Goal: Transaction & Acquisition: Subscribe to service/newsletter

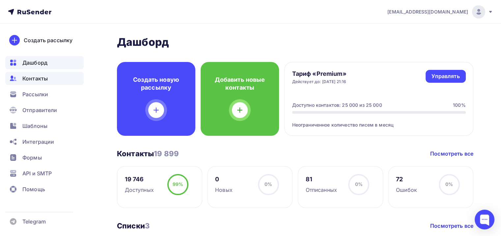
click at [42, 72] on div "Контакты" at bounding box center [44, 78] width 78 height 13
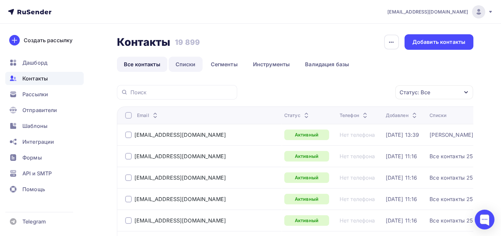
click at [181, 71] on link "Списки" at bounding box center [186, 64] width 34 height 15
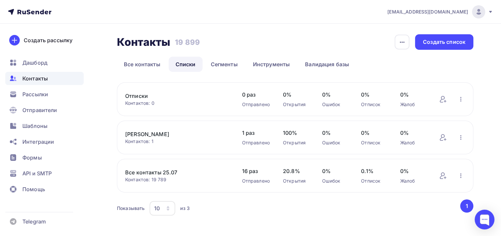
click at [169, 177] on div "Контактов: 19 789" at bounding box center [176, 179] width 103 height 7
click at [162, 171] on link "Все контакты 25.07" at bounding box center [176, 172] width 103 height 8
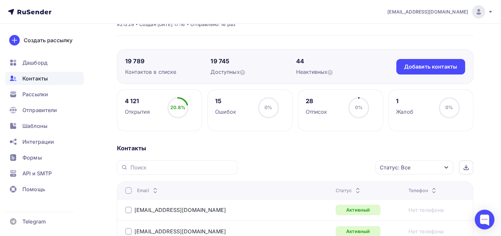
click at [416, 166] on div "Статус: Все" at bounding box center [415, 167] width 78 height 14
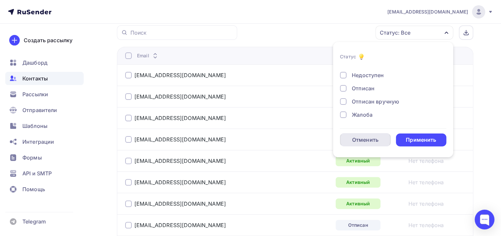
scroll to position [187, 0]
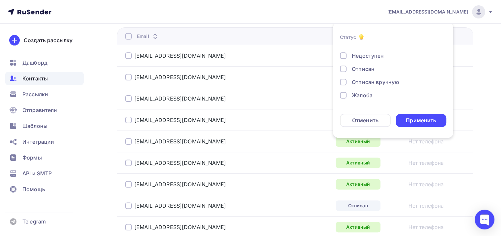
click at [360, 96] on div "Жалоба" at bounding box center [362, 95] width 21 height 8
click at [362, 80] on div "Отписан вручную" at bounding box center [375, 82] width 47 height 8
click at [364, 66] on div "Отписан" at bounding box center [363, 69] width 23 height 8
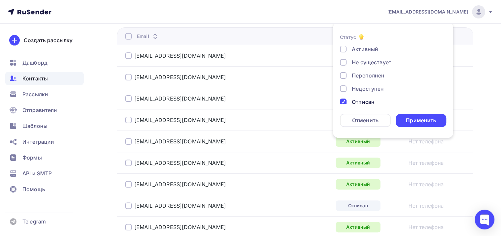
click at [366, 91] on div "Недоступен" at bounding box center [368, 89] width 32 height 8
click at [361, 78] on div "Переполнен" at bounding box center [368, 75] width 33 height 8
click at [361, 65] on div "Не существует" at bounding box center [372, 62] width 40 height 8
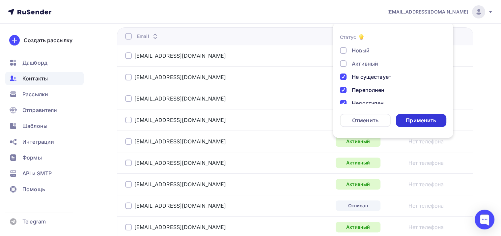
click at [430, 117] on div "Применить" at bounding box center [421, 121] width 30 height 8
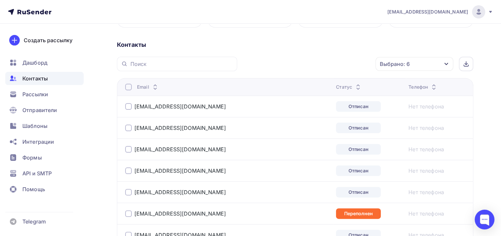
scroll to position [121, 0]
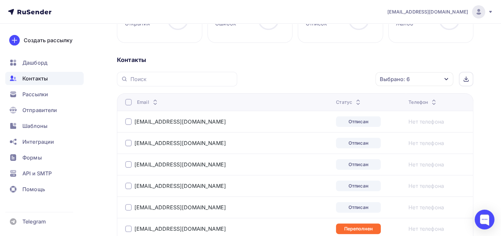
click at [123, 105] on th "Email" at bounding box center [225, 101] width 216 height 17
click at [132, 105] on th "Email" at bounding box center [225, 101] width 216 height 17
click at [127, 103] on div at bounding box center [128, 102] width 7 height 7
click at [335, 82] on div "Действие" at bounding box center [326, 79] width 87 height 13
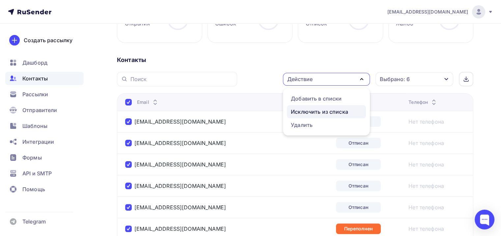
click at [334, 113] on div "Исключить из списка" at bounding box center [319, 112] width 57 height 8
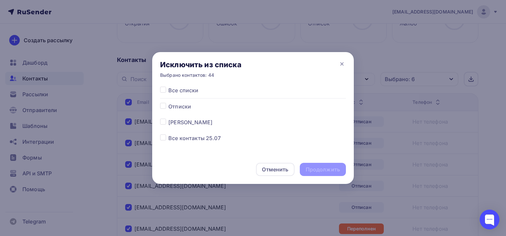
click at [192, 140] on span "Все контакты 25.07" at bounding box center [194, 138] width 52 height 8
drag, startPoint x: 167, startPoint y: 139, endPoint x: 160, endPoint y: 137, distance: 6.7
click at [163, 138] on div at bounding box center [164, 138] width 8 height 8
click at [158, 136] on div "Все списки Отписки Тест Лиза Все контакты 25.07" at bounding box center [253, 120] width 202 height 69
click at [168, 134] on label at bounding box center [168, 134] width 0 height 0
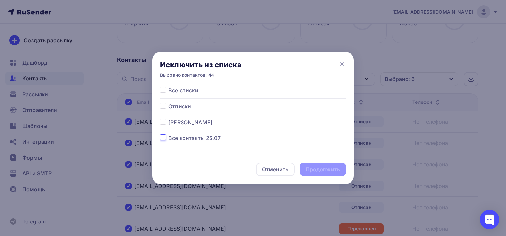
click at [164, 139] on input "checkbox" at bounding box center [163, 137] width 6 height 6
checkbox input "true"
click at [325, 166] on div "Продолжить" at bounding box center [323, 170] width 34 height 8
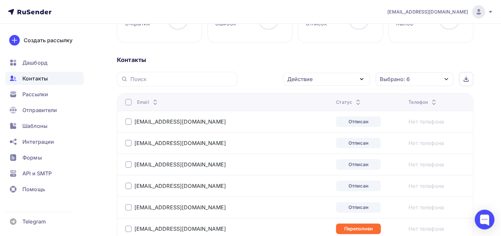
click at [342, 81] on div "Действие" at bounding box center [326, 79] width 87 height 13
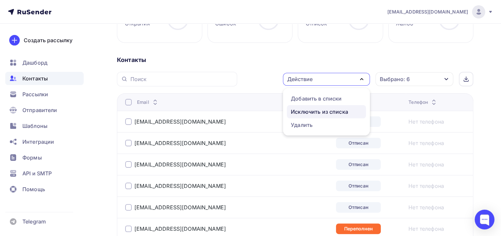
click at [321, 109] on div "Исключить из списка" at bounding box center [319, 112] width 57 height 8
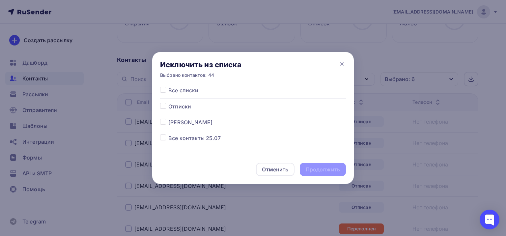
click at [168, 134] on label at bounding box center [168, 134] width 0 height 0
click at [165, 137] on input "checkbox" at bounding box center [163, 137] width 6 height 6
checkbox input "true"
click at [326, 163] on div "Продолжить" at bounding box center [323, 169] width 46 height 13
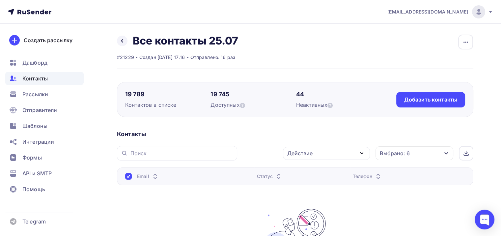
scroll to position [0, 0]
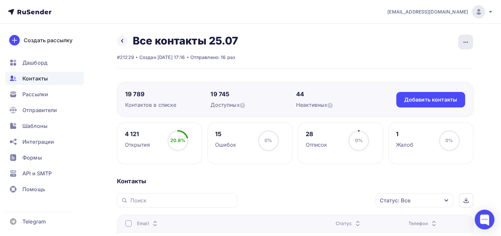
click at [466, 37] on div "button" at bounding box center [465, 42] width 15 height 15
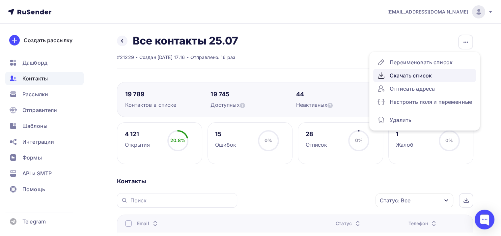
click at [443, 73] on div "Скачать список" at bounding box center [424, 75] width 95 height 8
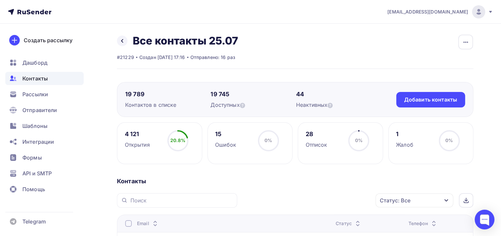
click at [466, 49] on button "button" at bounding box center [465, 41] width 15 height 15
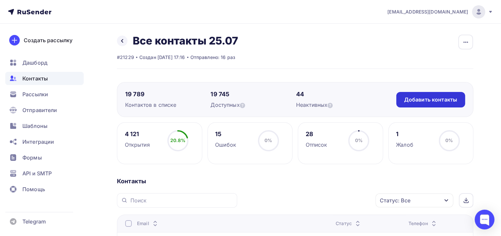
click at [419, 96] on div "Добавить контакты" at bounding box center [430, 100] width 53 height 8
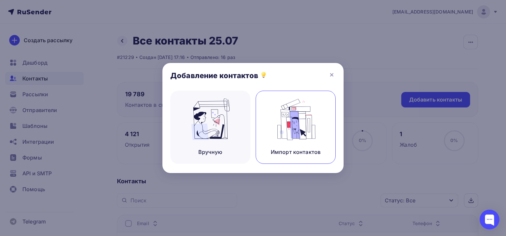
click at [302, 125] on div "Импорт контактов" at bounding box center [296, 127] width 80 height 73
click at [287, 133] on img at bounding box center [296, 119] width 44 height 42
click at [284, 121] on img at bounding box center [296, 119] width 44 height 42
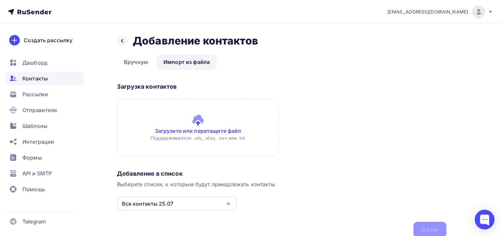
click at [193, 111] on input "file" at bounding box center [198, 127] width 162 height 58
click at [246, 140] on input "file" at bounding box center [198, 127] width 162 height 58
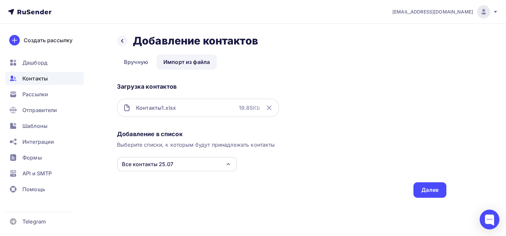
click at [492, 236] on div "barhat.marketing1@gmail.com Аккаунт Тарифы Выйти Создать рассылку Дашборд Конта…" at bounding box center [253, 118] width 506 height 236
click at [336, 185] on div "Добавление в список Выберите списки, к которым будут принадлежать контакты Все …" at bounding box center [281, 162] width 329 height 70
click at [213, 165] on div "Все контакты 25.07" at bounding box center [177, 164] width 120 height 14
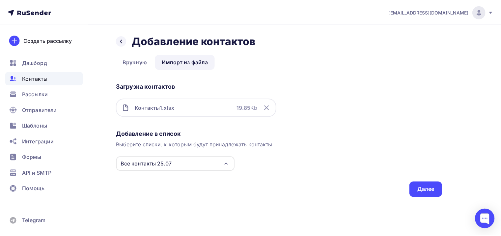
scroll to position [18, 0]
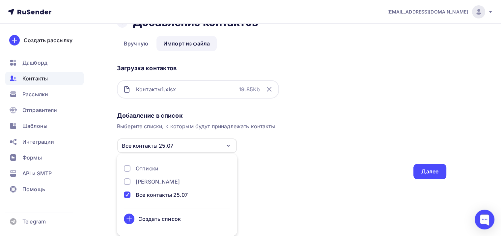
click at [273, 160] on div "Добавление в список Выберите списки, к которым будут принадлежать контакты Все …" at bounding box center [281, 144] width 329 height 70
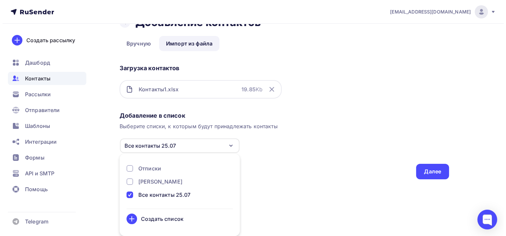
scroll to position [0, 0]
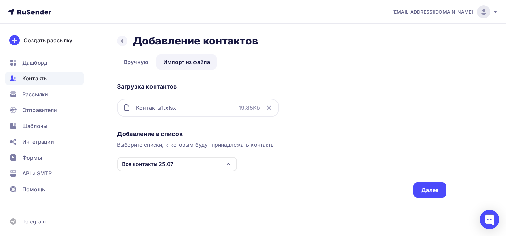
click at [199, 166] on div "Все контакты 25.07" at bounding box center [177, 164] width 120 height 14
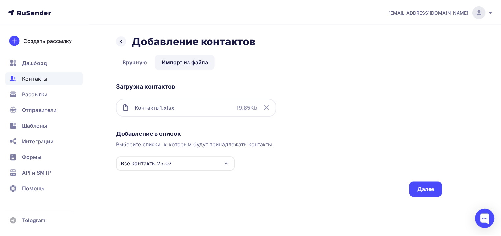
scroll to position [18, 0]
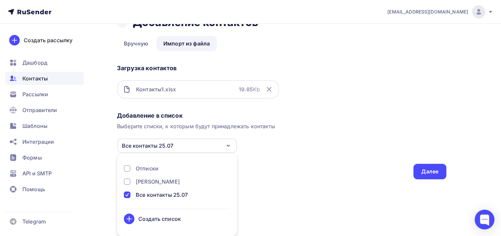
click at [274, 152] on div "Добавление в список Выберите списки, к которым будут принадлежать контакты Все …" at bounding box center [281, 144] width 329 height 70
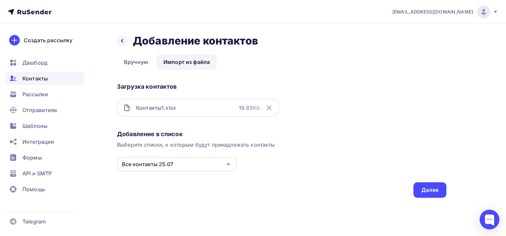
click at [240, 185] on div "Добавление в список Выберите списки, к которым будут принадлежать контакты Все …" at bounding box center [281, 162] width 329 height 70
click at [428, 185] on div "Далее" at bounding box center [429, 189] width 33 height 15
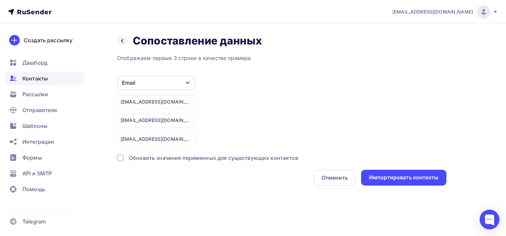
click at [256, 109] on div "Email Игнорировать Имя Телефон Создать поле 1777727@mail.ru 1ay310ev1ooh@mail.r…" at bounding box center [281, 110] width 329 height 71
click at [221, 100] on div "Email Игнорировать Имя Телефон Создать поле 1777727@mail.ru 1ay310ev1ooh@mail.r…" at bounding box center [281, 110] width 329 height 71
drag, startPoint x: 231, startPoint y: 71, endPoint x: 192, endPoint y: 81, distance: 39.3
click at [225, 72] on div "Отображаем первые 3 строки в качестве примера Email Игнорировать Имя Телефон Со…" at bounding box center [281, 119] width 329 height 131
click at [379, 185] on div "Назад Сопоставление данных Сопоставление данных Отображаем первые 3 строки в ка…" at bounding box center [253, 118] width 506 height 188
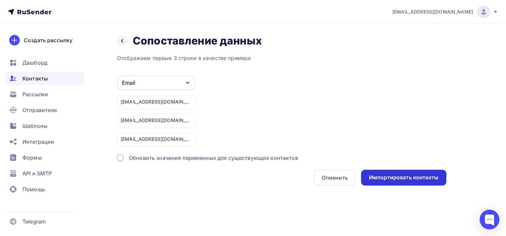
click at [381, 174] on div "Импортировать контакты" at bounding box center [404, 178] width 70 height 8
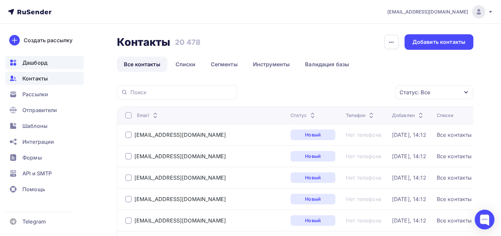
click at [42, 61] on span "Дашборд" at bounding box center [34, 63] width 25 height 8
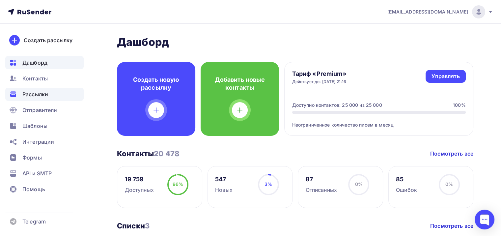
click at [51, 89] on div "Рассылки" at bounding box center [44, 94] width 78 height 13
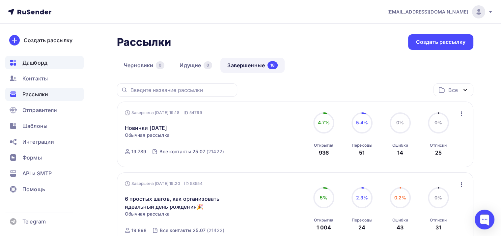
click at [40, 60] on span "Дашборд" at bounding box center [34, 63] width 25 height 8
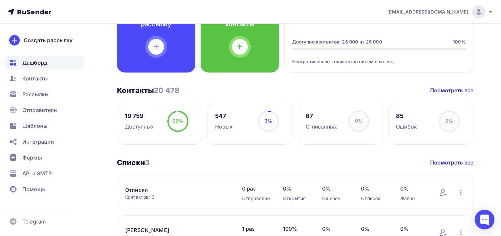
scroll to position [33, 0]
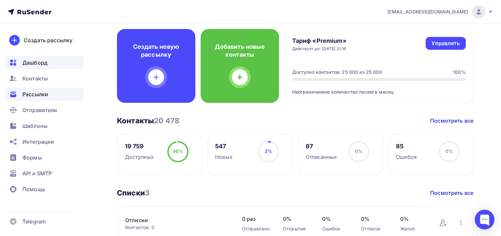
click at [47, 95] on span "Рассылки" at bounding box center [35, 94] width 26 height 8
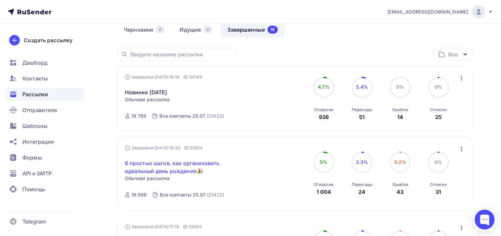
scroll to position [33, 0]
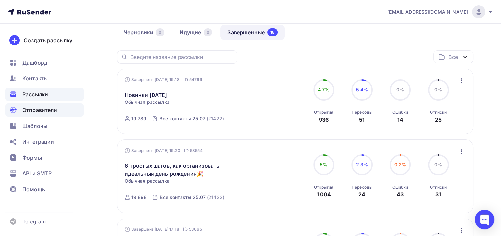
click at [34, 115] on div "Отправители" at bounding box center [44, 109] width 78 height 13
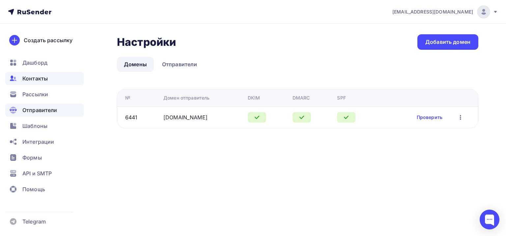
click at [62, 76] on div "Контакты" at bounding box center [44, 78] width 78 height 13
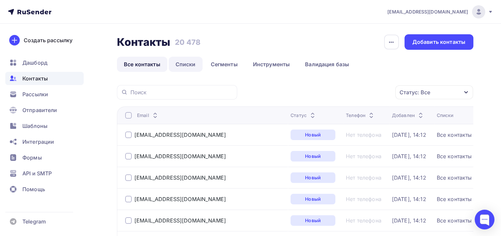
click at [195, 65] on link "Списки" at bounding box center [186, 64] width 34 height 15
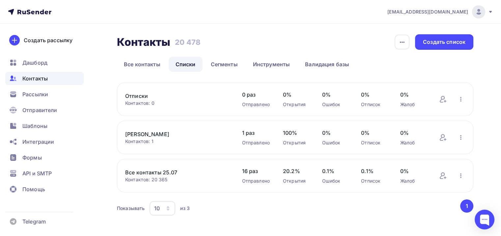
click at [154, 173] on link "Все контакты 25.07" at bounding box center [176, 172] width 103 height 8
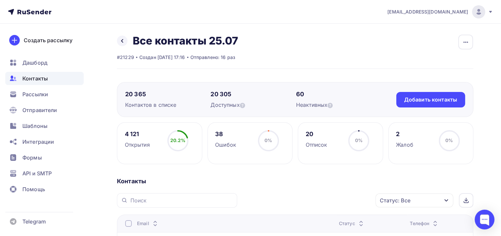
click at [427, 201] on div "Статус: Все" at bounding box center [415, 200] width 78 height 14
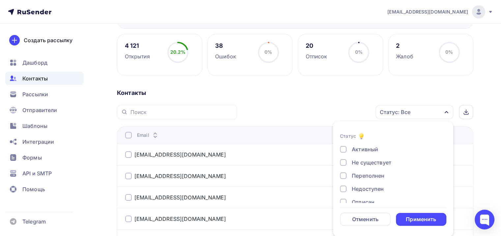
scroll to position [47, 0]
click at [351, 190] on div "Жалоба" at bounding box center [389, 194] width 99 height 8
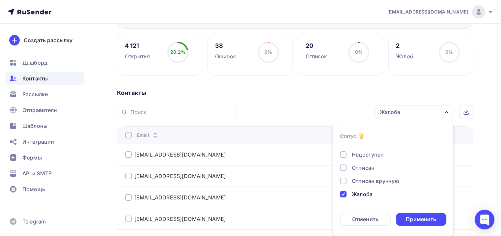
click at [362, 175] on div "Новый Активный Не существует Переполнен Недоступен Отписан Отписан вручную [GEO…" at bounding box center [393, 148] width 106 height 100
click at [365, 185] on div "Новый Активный Не существует Переполнен Недоступен Отписан Отписан вручную [GEO…" at bounding box center [393, 148] width 106 height 100
click at [361, 181] on div "Отписан вручную" at bounding box center [375, 181] width 47 height 8
click at [365, 169] on div "Отписан" at bounding box center [363, 168] width 23 height 8
click at [361, 153] on div "Недоступен" at bounding box center [368, 155] width 32 height 8
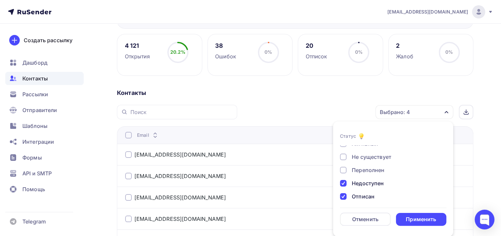
scroll to position [14, 0]
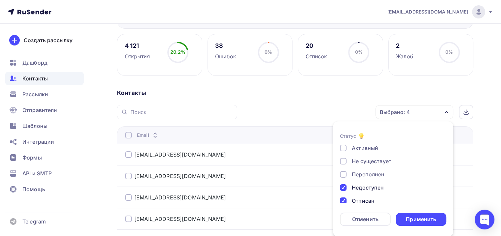
click at [367, 172] on div "Переполнен" at bounding box center [368, 174] width 33 height 8
click at [382, 160] on div "Не существует" at bounding box center [372, 161] width 40 height 8
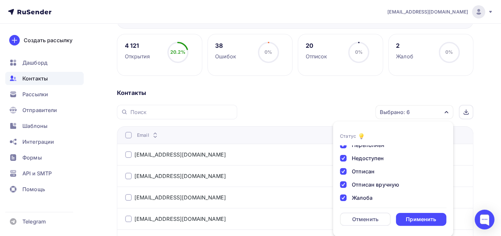
scroll to position [47, 0]
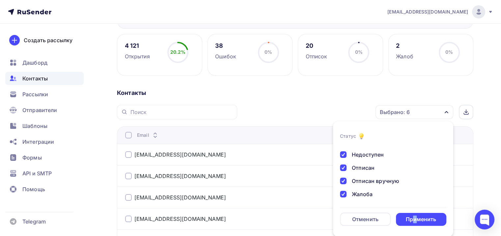
click at [415, 214] on div "Применить" at bounding box center [421, 219] width 51 height 13
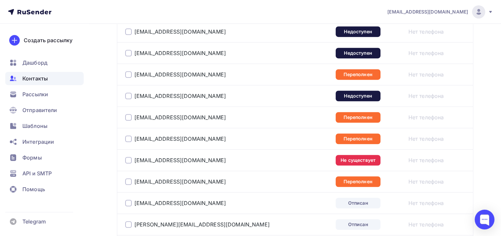
scroll to position [1130, 0]
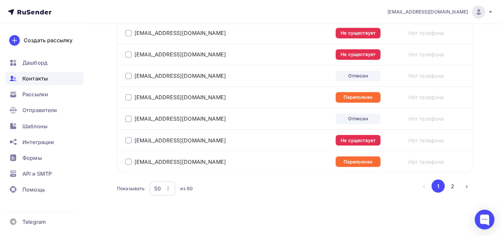
click at [174, 183] on div "50" at bounding box center [163, 188] width 26 height 14
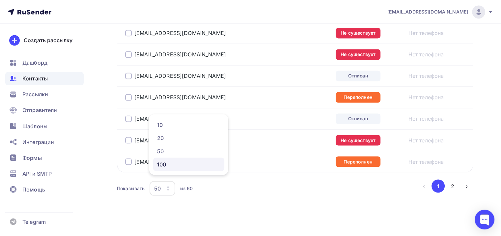
click at [184, 169] on link "100" at bounding box center [188, 163] width 71 height 13
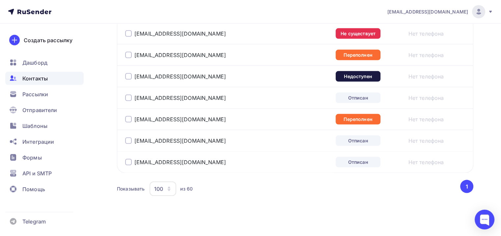
scroll to position [0, 0]
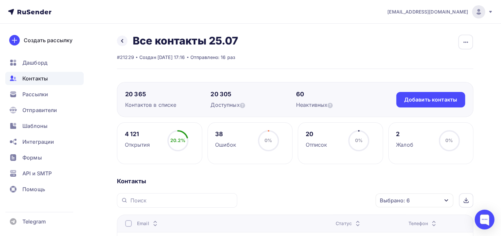
click at [129, 221] on div at bounding box center [128, 223] width 7 height 7
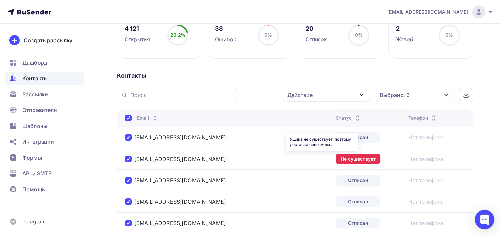
scroll to position [99, 0]
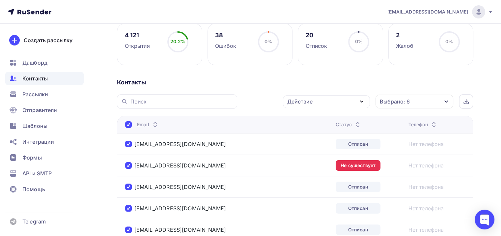
click at [312, 101] on div "Действие" at bounding box center [299, 102] width 25 height 8
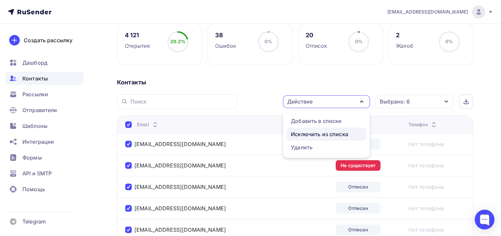
click at [319, 135] on div "Исключить из списка" at bounding box center [319, 134] width 57 height 8
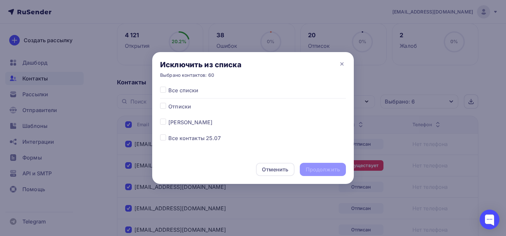
drag, startPoint x: 171, startPoint y: 139, endPoint x: 163, endPoint y: 137, distance: 7.7
click at [170, 139] on span "Все контакты 25.07" at bounding box center [194, 138] width 52 height 8
click at [168, 134] on label at bounding box center [168, 134] width 0 height 0
click at [163, 137] on input "checkbox" at bounding box center [163, 137] width 6 height 6
checkbox input "true"
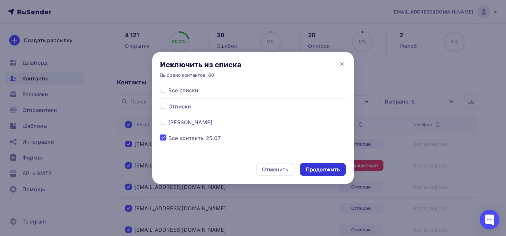
click at [325, 166] on div "Продолжить" at bounding box center [323, 170] width 34 height 8
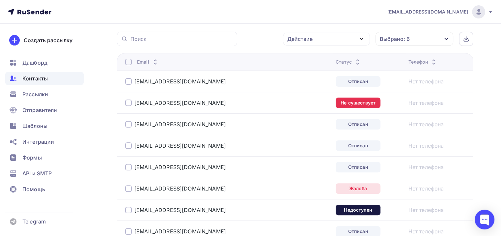
scroll to position [165, 0]
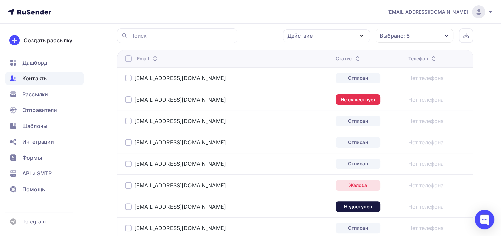
click at [128, 59] on div at bounding box center [128, 58] width 7 height 7
click at [131, 57] on div at bounding box center [128, 58] width 7 height 7
click at [301, 42] on div "Действие Добавить в списки Исключить из списка Удалить Выбрано: 6 Статус Новый …" at bounding box center [358, 35] width 232 height 14
click at [299, 33] on div "Действие" at bounding box center [299, 36] width 25 height 8
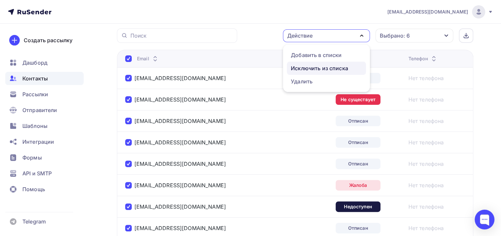
click at [309, 66] on div "Исключить из списка" at bounding box center [319, 68] width 57 height 8
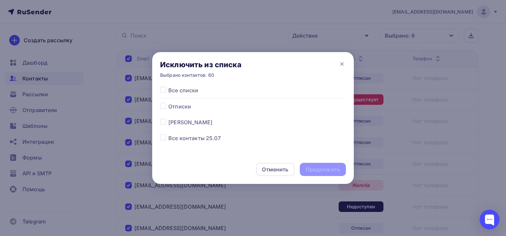
click at [162, 135] on div at bounding box center [164, 138] width 8 height 8
click at [168, 134] on label at bounding box center [168, 134] width 0 height 0
click at [161, 137] on input "checkbox" at bounding box center [163, 137] width 6 height 6
checkbox input "true"
click at [307, 167] on div "Продолжить" at bounding box center [323, 170] width 34 height 8
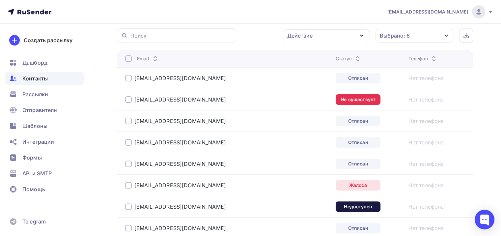
click at [128, 55] on div at bounding box center [128, 58] width 7 height 7
drag, startPoint x: 21, startPoint y: 0, endPoint x: 103, endPoint y: 22, distance: 85.5
click at [142, 22] on nav "barhat.marketing1@gmail.com Аккаунт Тарифы Выйти Создать рассылку Дашборд Конта…" at bounding box center [250, 12] width 501 height 24
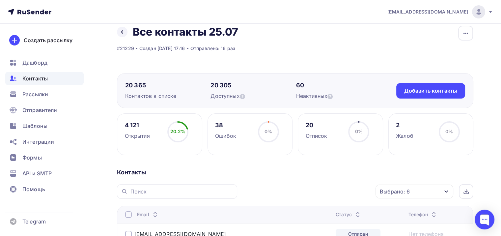
scroll to position [0, 0]
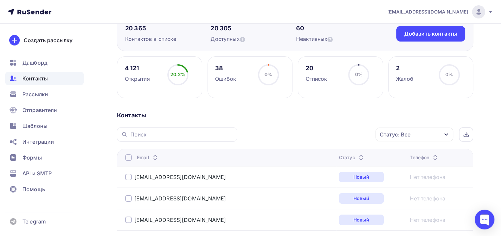
click at [405, 132] on div "Статус: Все" at bounding box center [395, 134] width 31 height 8
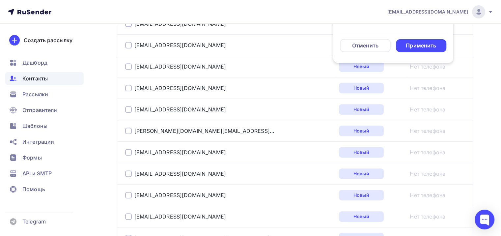
scroll to position [121, 0]
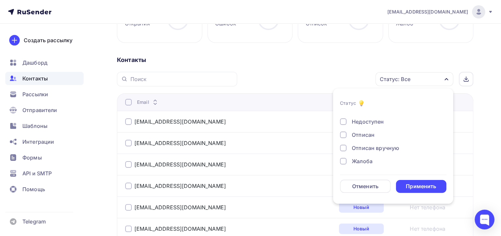
click at [359, 160] on div "Жалоба" at bounding box center [362, 161] width 21 height 8
click at [360, 142] on div "Новый Активный Не существует Переполнен Недоступен Отписан Отписан вручную [GEO…" at bounding box center [393, 115] width 106 height 100
click at [358, 145] on div "Отписан вручную" at bounding box center [375, 148] width 47 height 8
click at [350, 135] on div "Отписан" at bounding box center [389, 135] width 99 height 8
click at [360, 120] on div "Недоступен" at bounding box center [368, 122] width 32 height 8
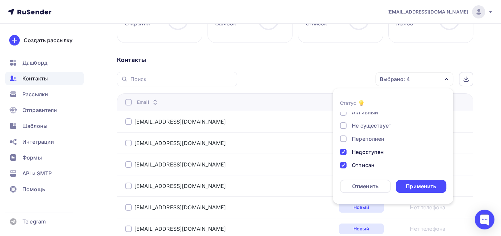
scroll to position [14, 0]
click at [361, 142] on div "Переполнен" at bounding box center [368, 141] width 33 height 8
click at [370, 128] on div "Не существует" at bounding box center [372, 128] width 40 height 8
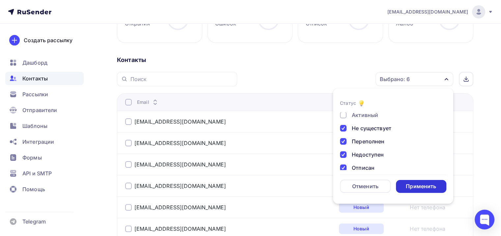
click at [412, 186] on div "Применить" at bounding box center [421, 186] width 30 height 8
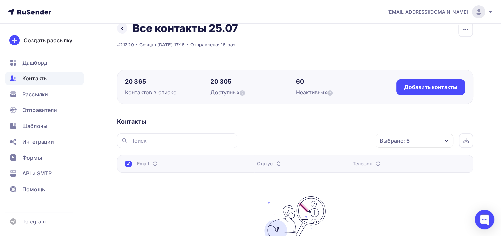
scroll to position [0, 0]
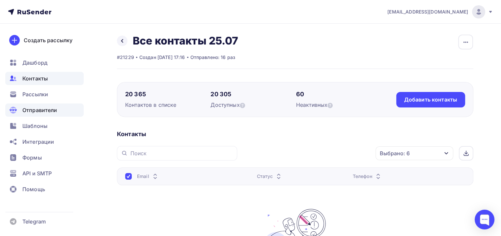
click at [48, 104] on div "Отправители" at bounding box center [44, 109] width 78 height 13
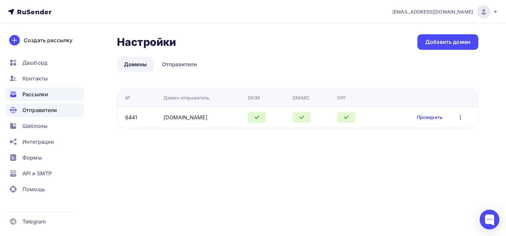
click at [45, 94] on span "Рассылки" at bounding box center [35, 94] width 26 height 8
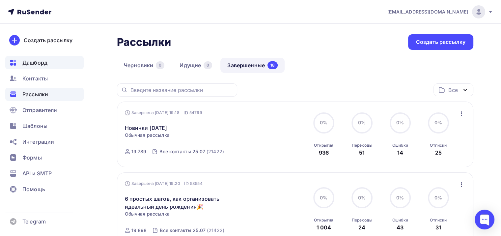
click at [50, 67] on div "Дашборд" at bounding box center [44, 62] width 78 height 13
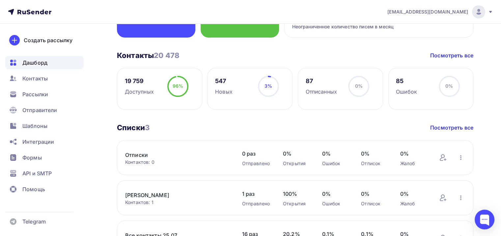
scroll to position [132, 0]
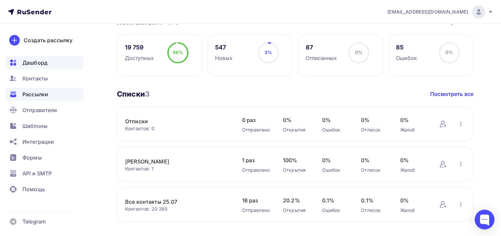
click at [41, 90] on span "Рассылки" at bounding box center [35, 94] width 26 height 8
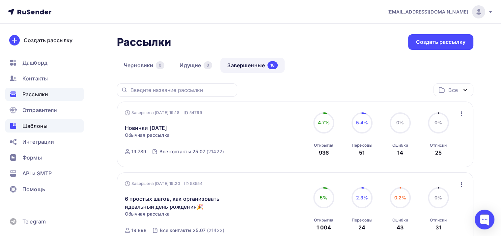
click at [54, 129] on div "Шаблоны" at bounding box center [44, 125] width 78 height 13
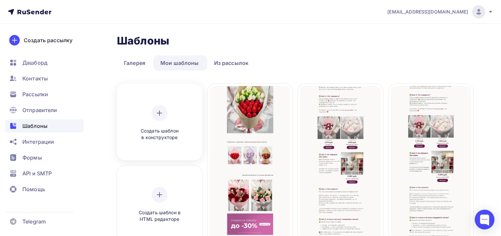
click at [160, 120] on div at bounding box center [160, 113] width 16 height 16
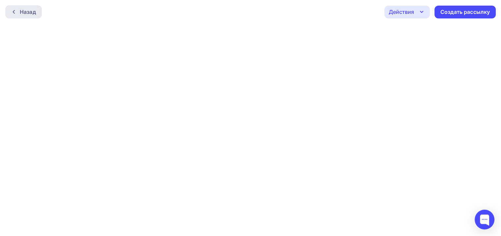
click at [20, 11] on div "Назад" at bounding box center [28, 12] width 16 height 8
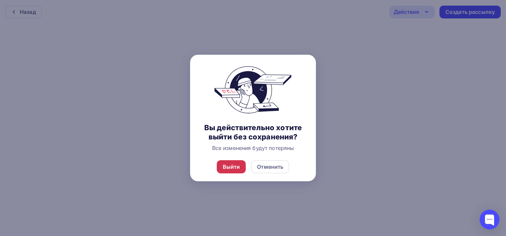
click at [233, 166] on div "Выйти" at bounding box center [231, 167] width 17 height 8
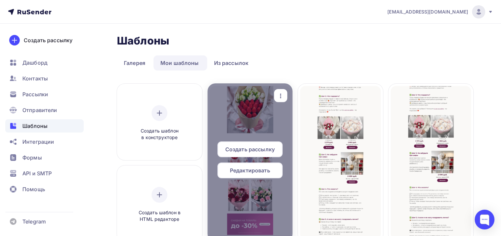
click at [253, 152] on span "Создать рассылку" at bounding box center [249, 149] width 49 height 8
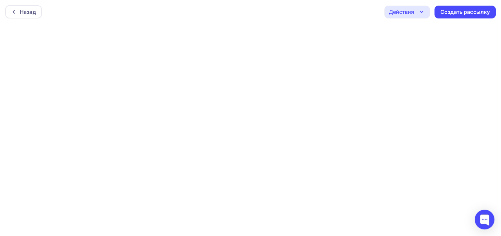
click at [326, 17] on div "Назад Действия Отправить тестовое письмо Предпросмотр Сохранить в Мои шаблоны В…" at bounding box center [250, 12] width 501 height 24
click at [422, 12] on icon "button" at bounding box center [422, 11] width 8 height 8
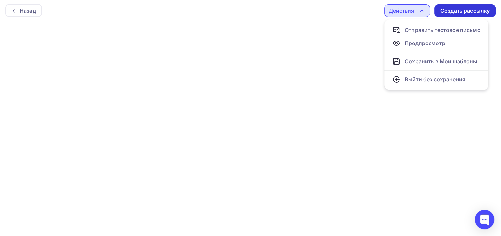
click at [446, 12] on div "Создать рассылку" at bounding box center [464, 11] width 49 height 8
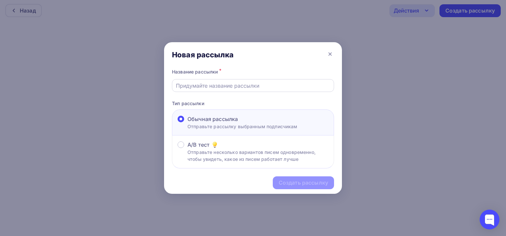
click at [204, 86] on input "text" at bounding box center [253, 86] width 154 height 8
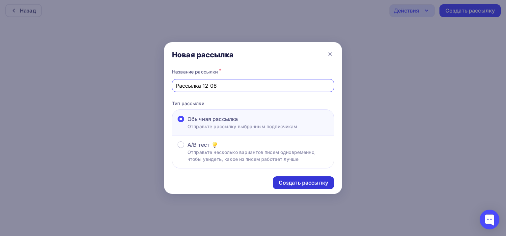
type input "Рассылка 12_08"
click at [306, 177] on div "Создать рассылку" at bounding box center [303, 182] width 61 height 13
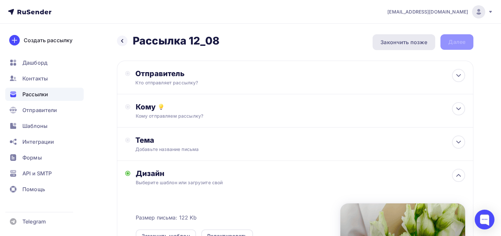
click at [393, 45] on div "Закончить позже" at bounding box center [403, 42] width 47 height 8
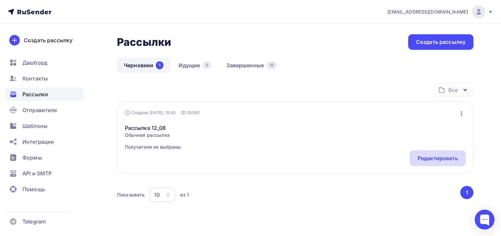
click at [445, 156] on div "Редактировать" at bounding box center [438, 158] width 40 height 8
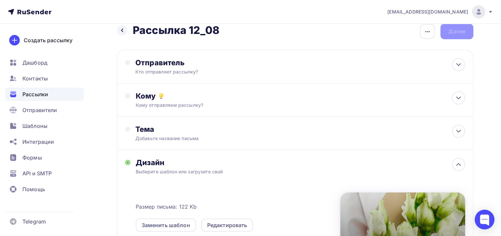
scroll to position [33, 0]
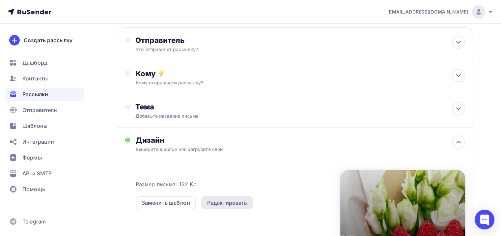
click at [223, 208] on div "Редактировать" at bounding box center [227, 202] width 52 height 13
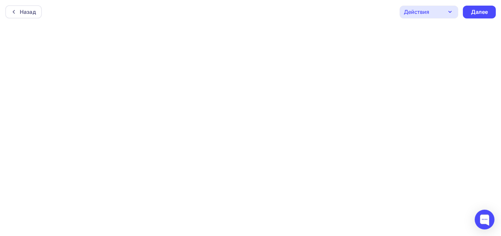
scroll to position [1, 0]
click at [465, 10] on div "Далее" at bounding box center [479, 10] width 33 height 13
click at [482, 12] on div "Далее" at bounding box center [479, 11] width 17 height 8
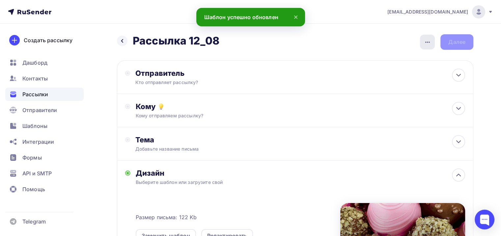
click at [433, 42] on div "button" at bounding box center [427, 42] width 15 height 15
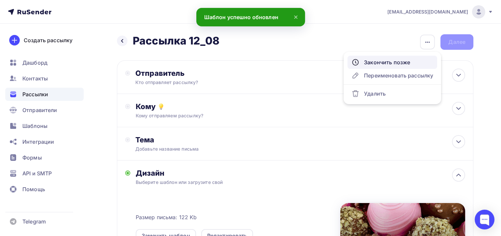
click at [392, 63] on div "Закончить позже" at bounding box center [392, 62] width 82 height 8
